Goal: Information Seeking & Learning: Learn about a topic

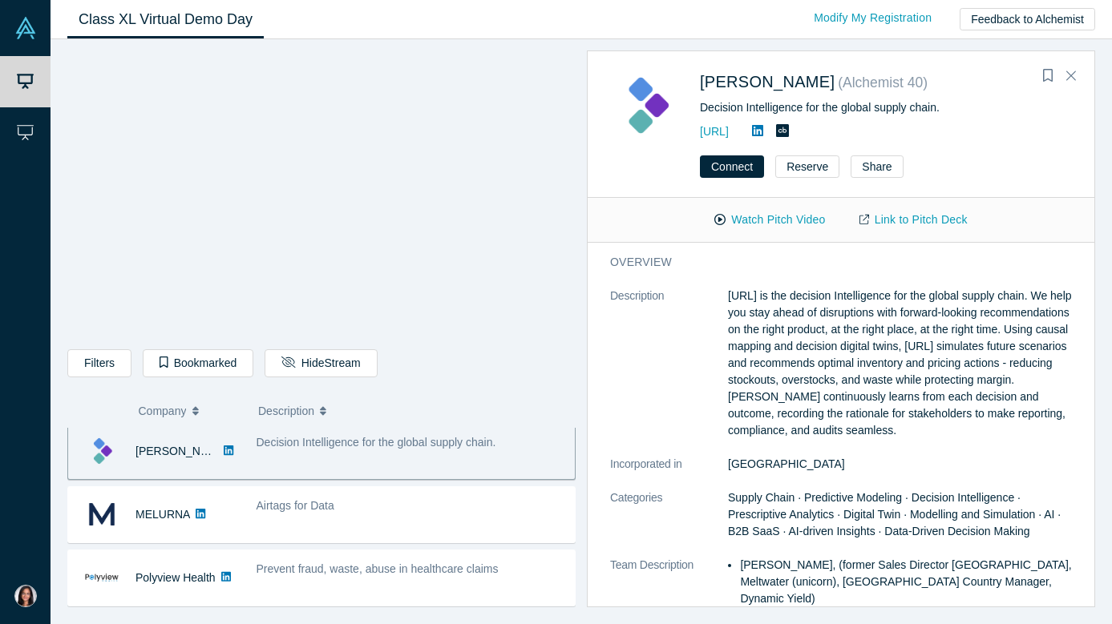
scroll to position [75, 0]
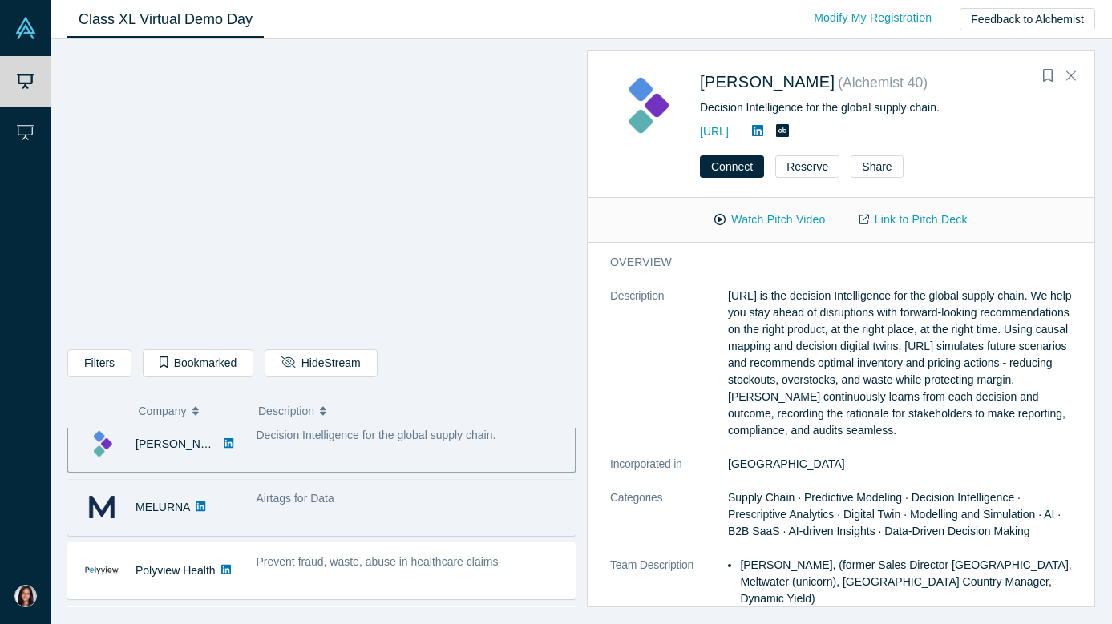
click at [240, 516] on div "MELURNA" at bounding box center [158, 507] width 180 height 55
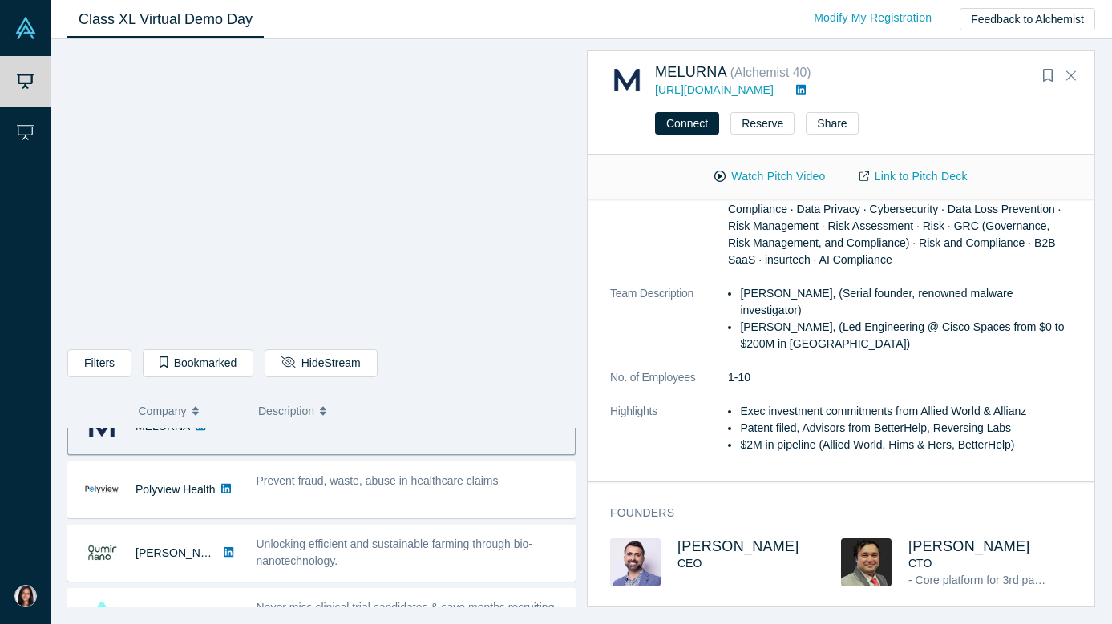
scroll to position [158, 0]
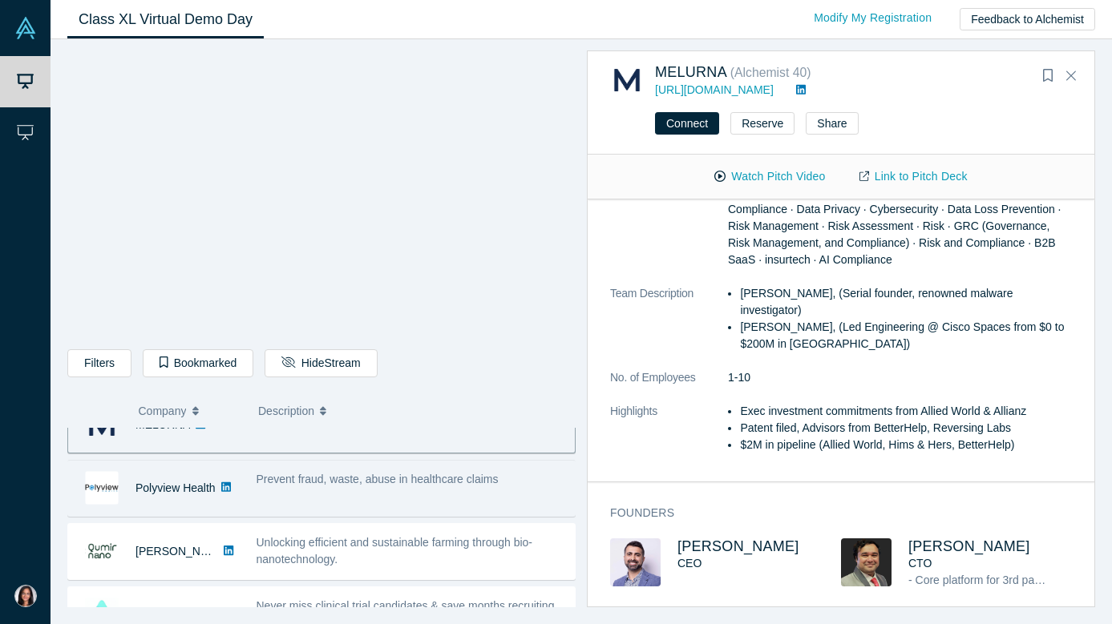
click at [299, 506] on div "Prevent fraud, waste, abuse in healthcare claims" at bounding box center [411, 488] width 327 height 50
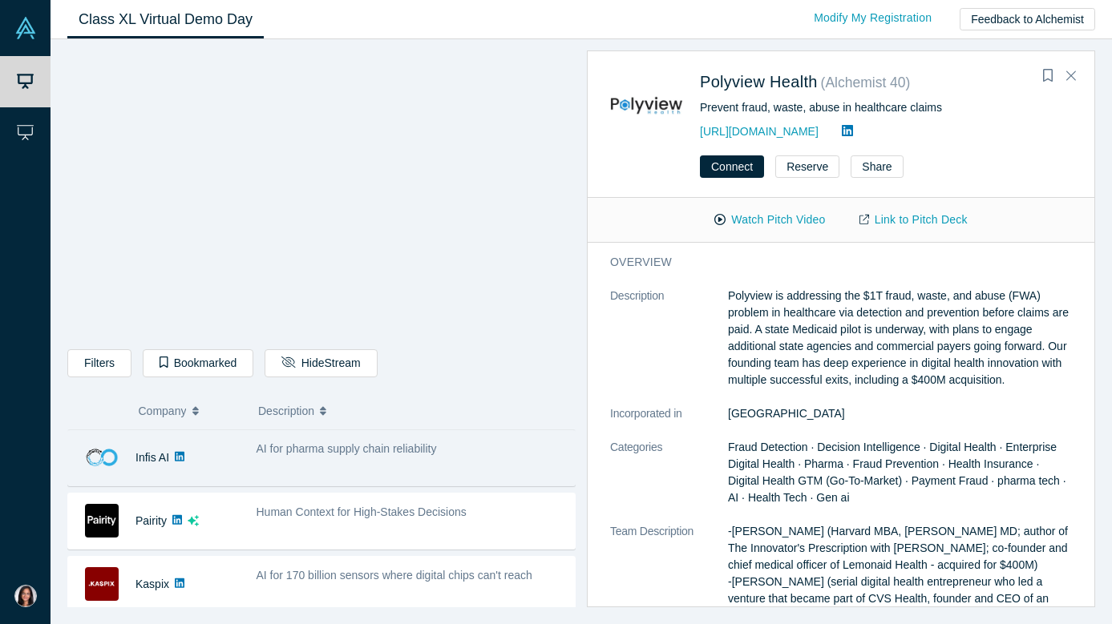
scroll to position [381, 0]
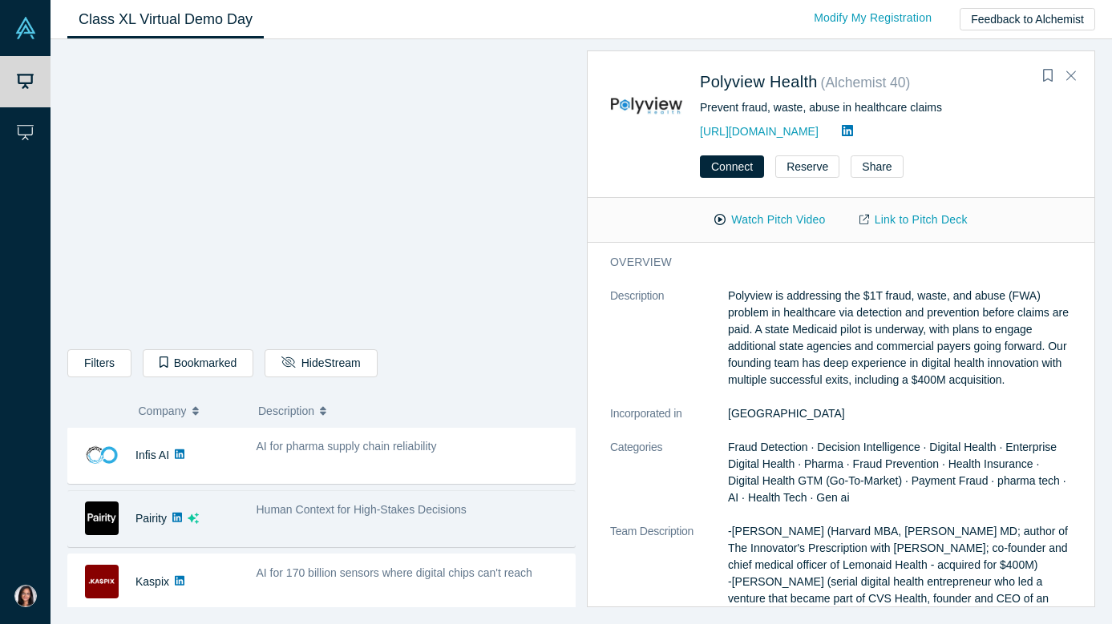
click at [302, 526] on div "Human Context for High-Stakes Decisions" at bounding box center [411, 519] width 327 height 50
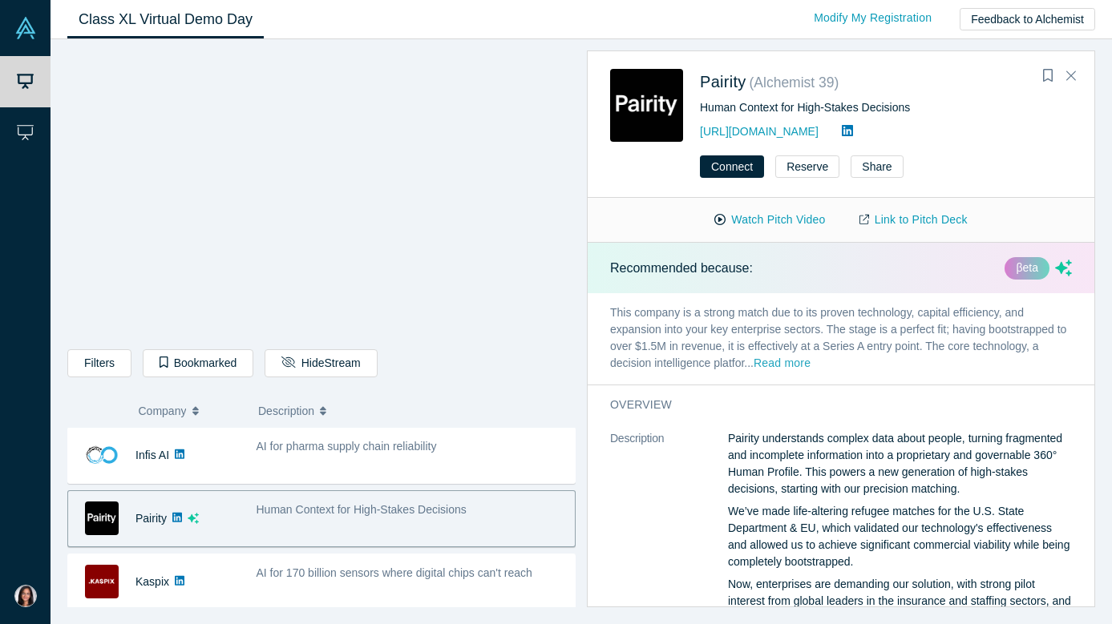
click at [786, 364] on button "Read more" at bounding box center [781, 364] width 57 height 18
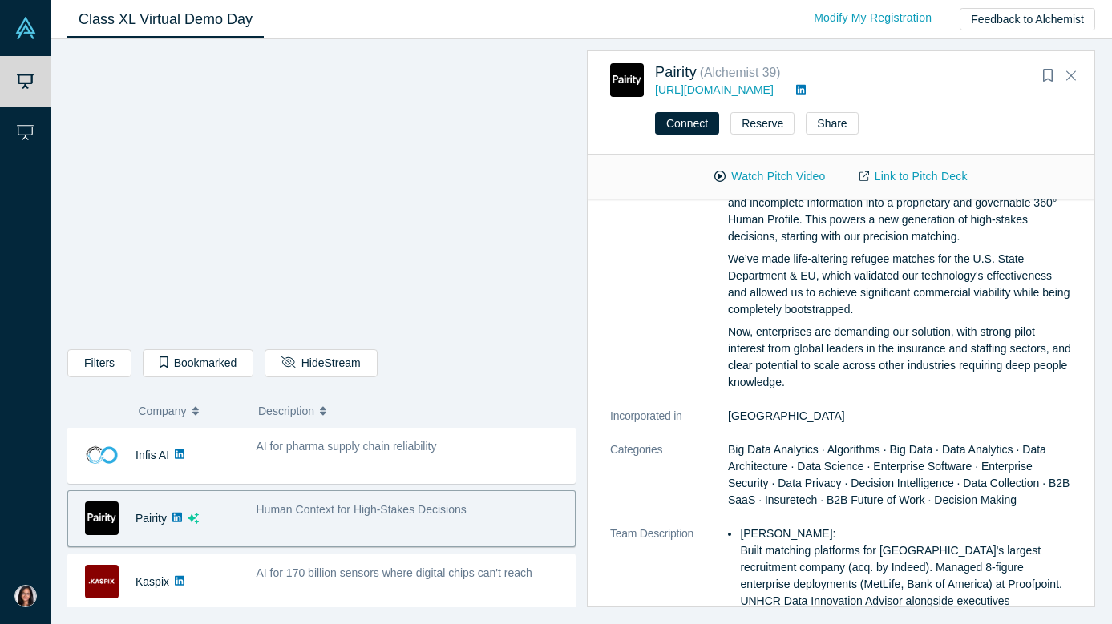
scroll to position [311, 0]
click at [928, 174] on link "Link to Pitch Deck" at bounding box center [913, 177] width 142 height 28
